Goal: Transaction & Acquisition: Purchase product/service

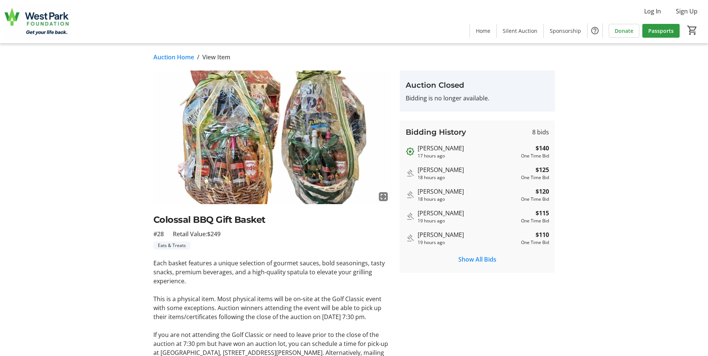
click at [246, 154] on img at bounding box center [271, 138] width 237 height 134
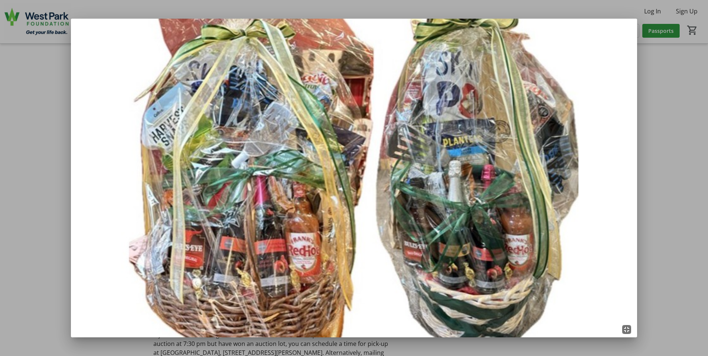
click at [47, 154] on div at bounding box center [354, 178] width 708 height 356
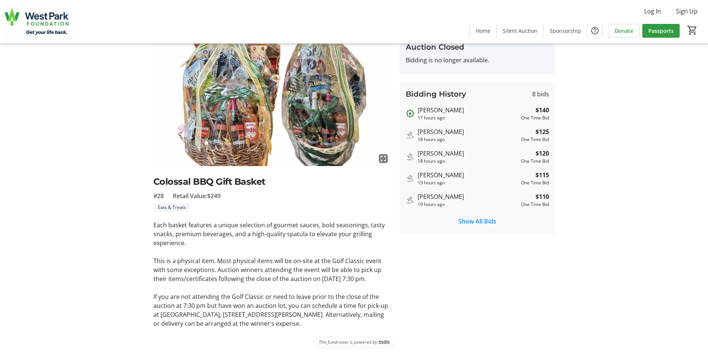
scroll to position [38, 0]
click at [310, 154] on p "If you are not attending the Golf Classic or need to leave prior to the close o…" at bounding box center [271, 310] width 237 height 36
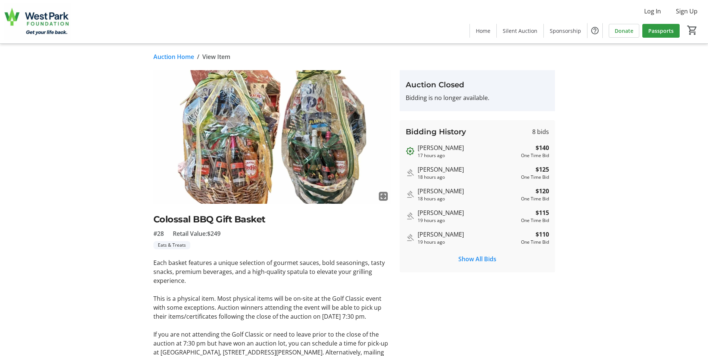
scroll to position [0, 0]
